Goal: Task Accomplishment & Management: Complete application form

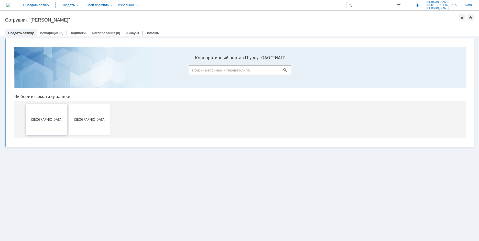
click at [50, 119] on span "[GEOGRAPHIC_DATA]" at bounding box center [47, 119] width 38 height 4
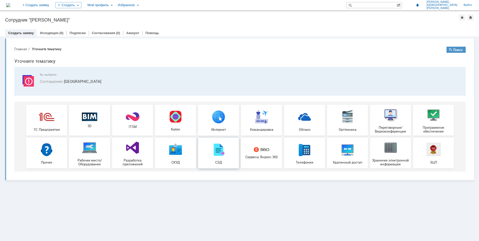
click at [215, 150] on img at bounding box center [218, 149] width 15 height 15
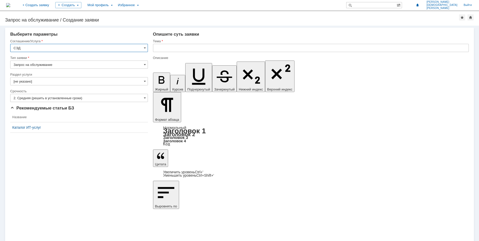
click at [142, 64] on input "Запрос на обслуживание" at bounding box center [79, 64] width 138 height 8
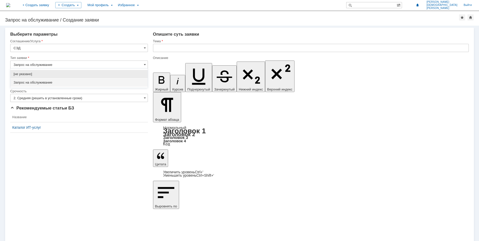
click at [54, 82] on span "Запрос на обслуживание" at bounding box center [79, 82] width 131 height 4
type input "Запрос на обслуживание"
click at [67, 82] on input "[не указано]" at bounding box center [79, 81] width 138 height 8
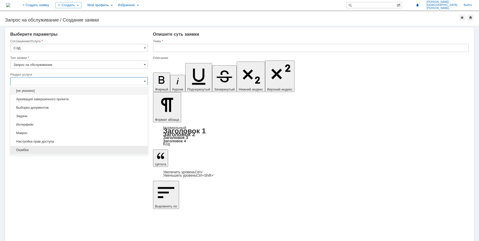
scroll to position [15, 0]
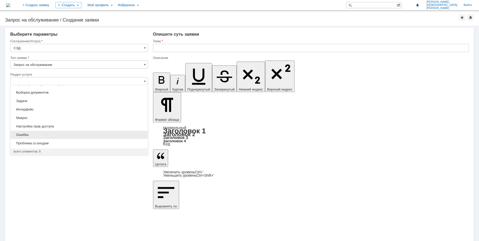
click at [26, 134] on span "Ошибка" at bounding box center [79, 135] width 131 height 4
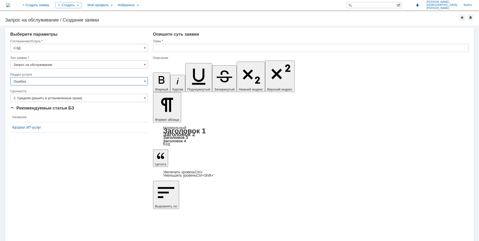
type input "Ошибка"
click at [145, 96] on span at bounding box center [145, 98] width 2 height 4
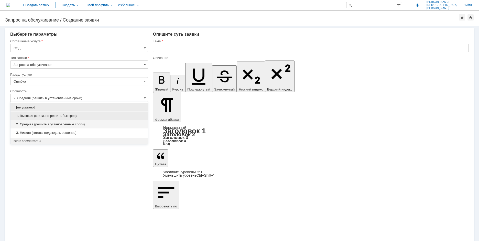
click at [59, 115] on span "1. Высокая (критично решить быстрее)" at bounding box center [79, 116] width 131 height 4
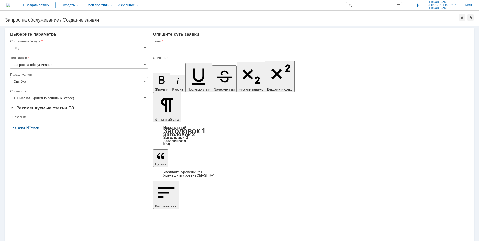
type input "1. Высокая (критично решить быстрее)"
click at [169, 47] on input "text" at bounding box center [311, 48] width 316 height 8
type input "j"
type input "Ошибка при входе в [GEOGRAPHIC_DATA]"
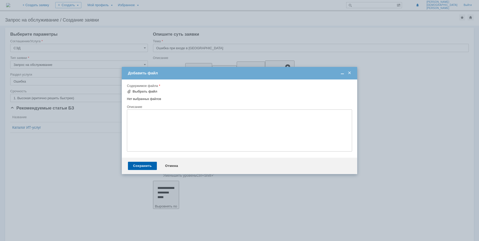
click at [349, 73] on span at bounding box center [349, 73] width 5 height 5
